Goal: Information Seeking & Learning: Stay updated

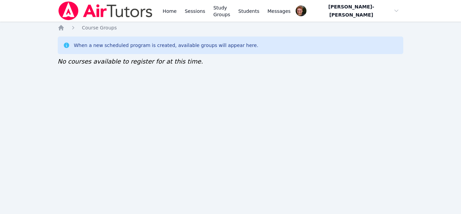
click at [173, 80] on div "Home Sessions Study Groups Students Messages Open user menu Vincent Astray-Cane…" at bounding box center [230, 107] width 461 height 214
